Goal: Task Accomplishment & Management: Use online tool/utility

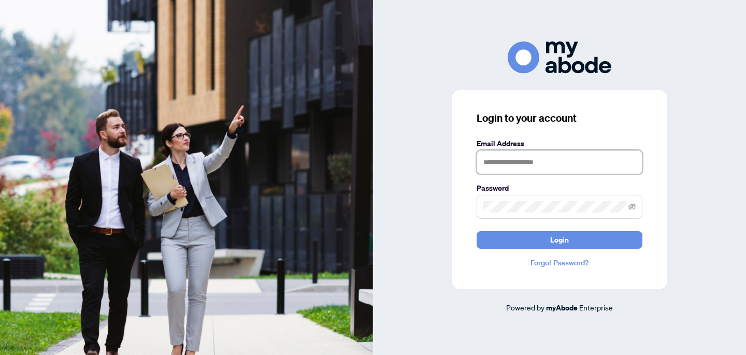
click at [528, 168] on input "text" at bounding box center [560, 162] width 166 height 24
type input "**********"
click at [633, 206] on icon "eye-invisible" at bounding box center [632, 206] width 7 height 7
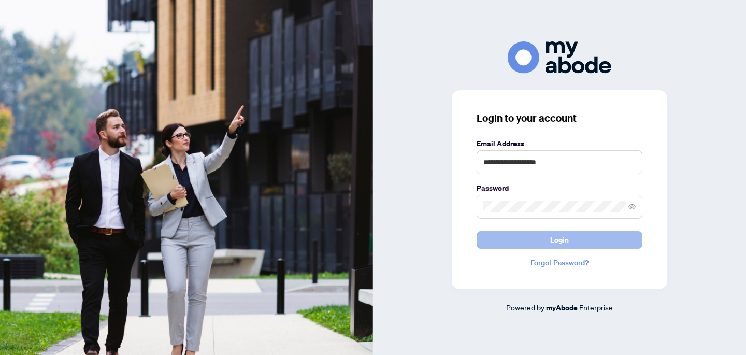
click at [590, 241] on button "Login" at bounding box center [560, 240] width 166 height 18
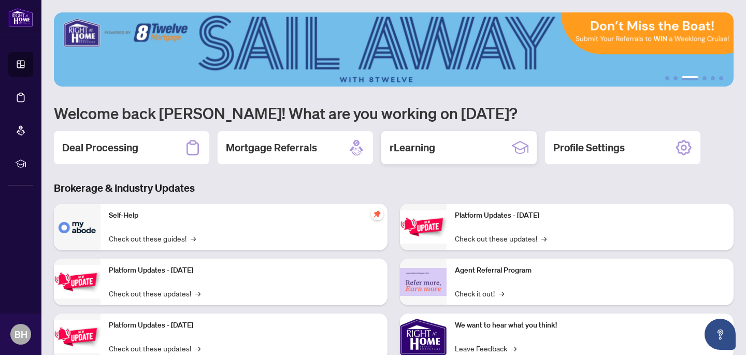
click at [438, 148] on div "rLearning" at bounding box center [458, 147] width 155 height 33
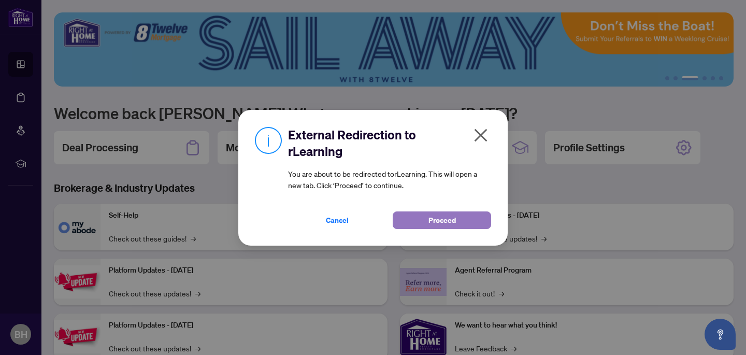
click at [437, 220] on span "Proceed" at bounding box center [442, 220] width 27 height 17
